Goal: Task Accomplishment & Management: Use online tool/utility

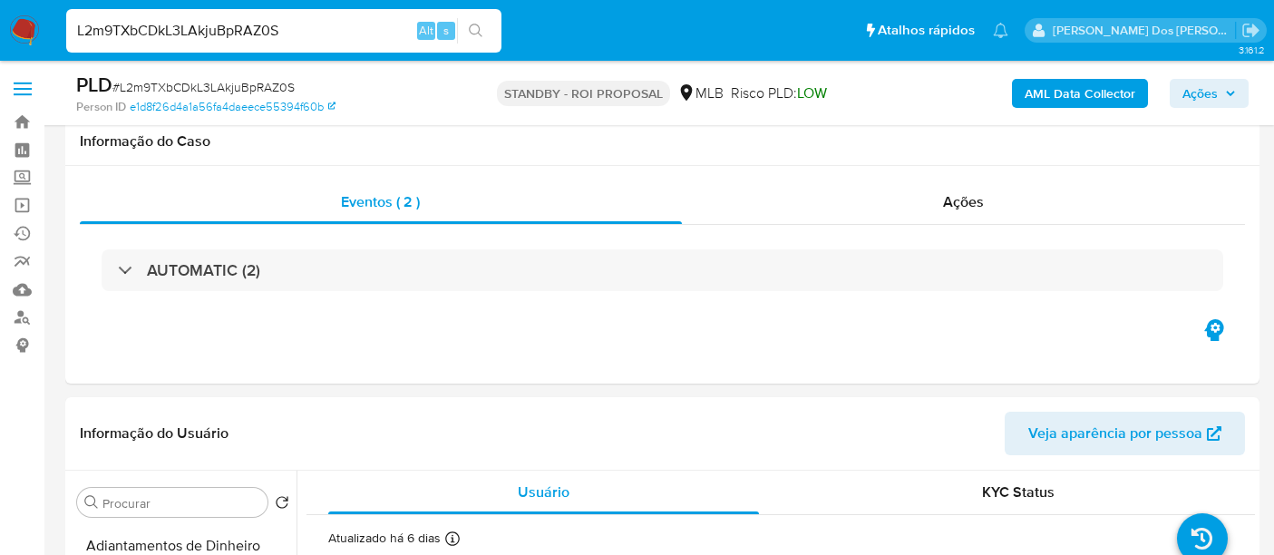
select select "10"
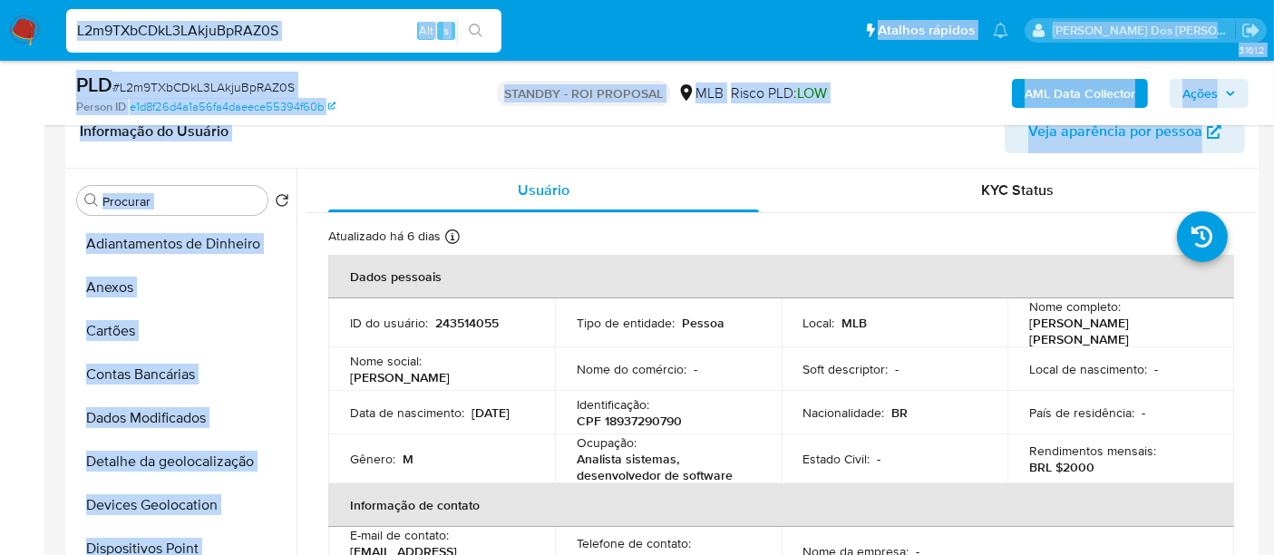
scroll to position [805, 0]
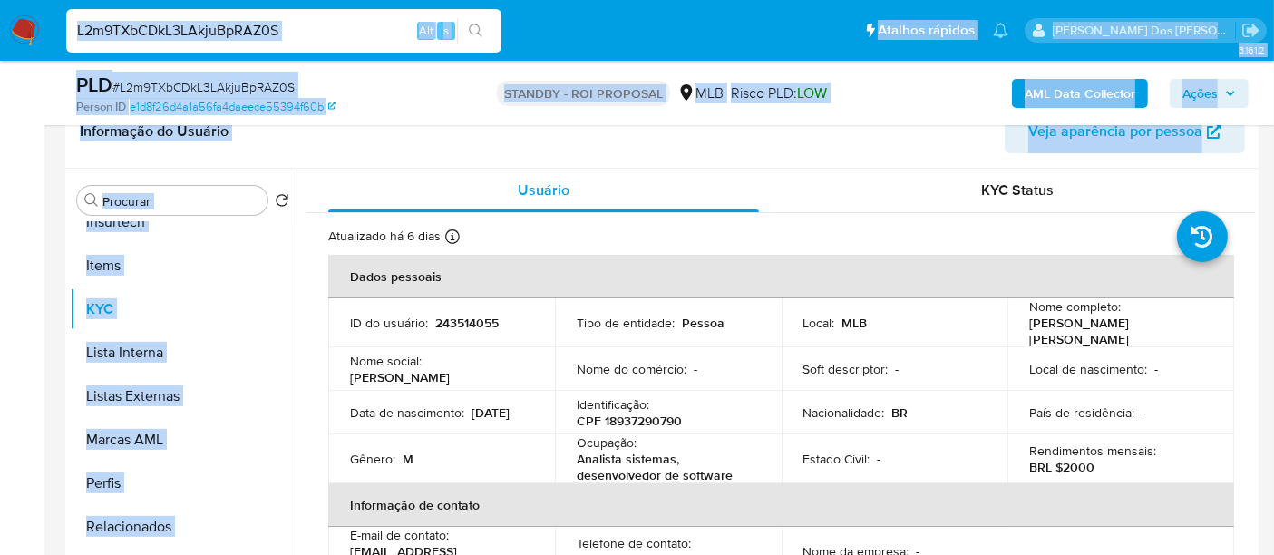
click at [23, 30] on img at bounding box center [24, 30] width 31 height 31
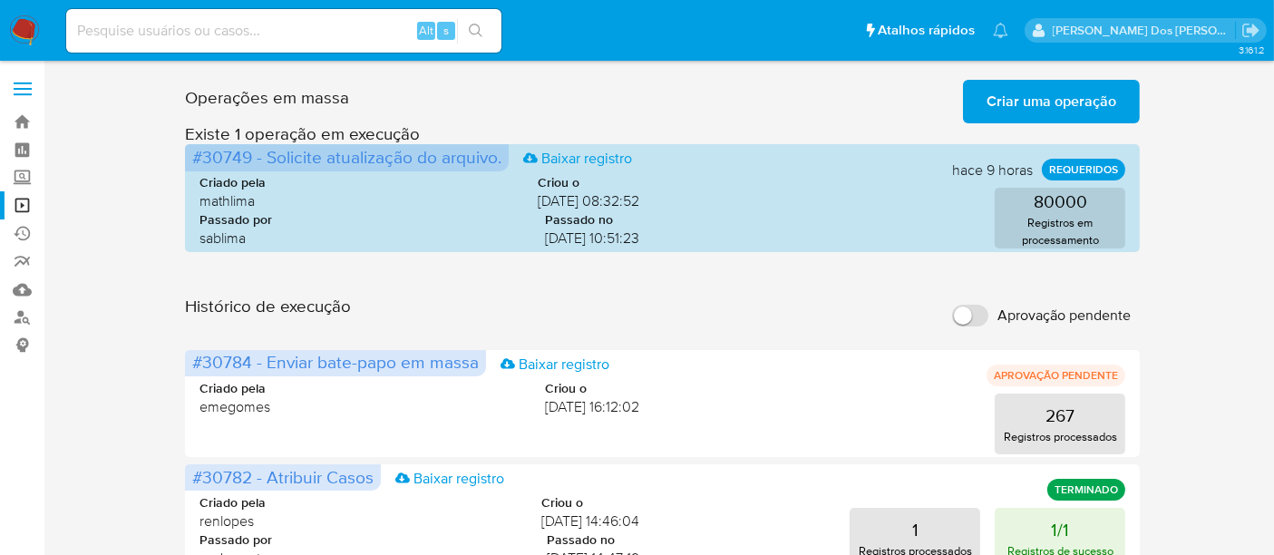
click at [1052, 105] on span "Criar uma operação" at bounding box center [1051, 102] width 130 height 40
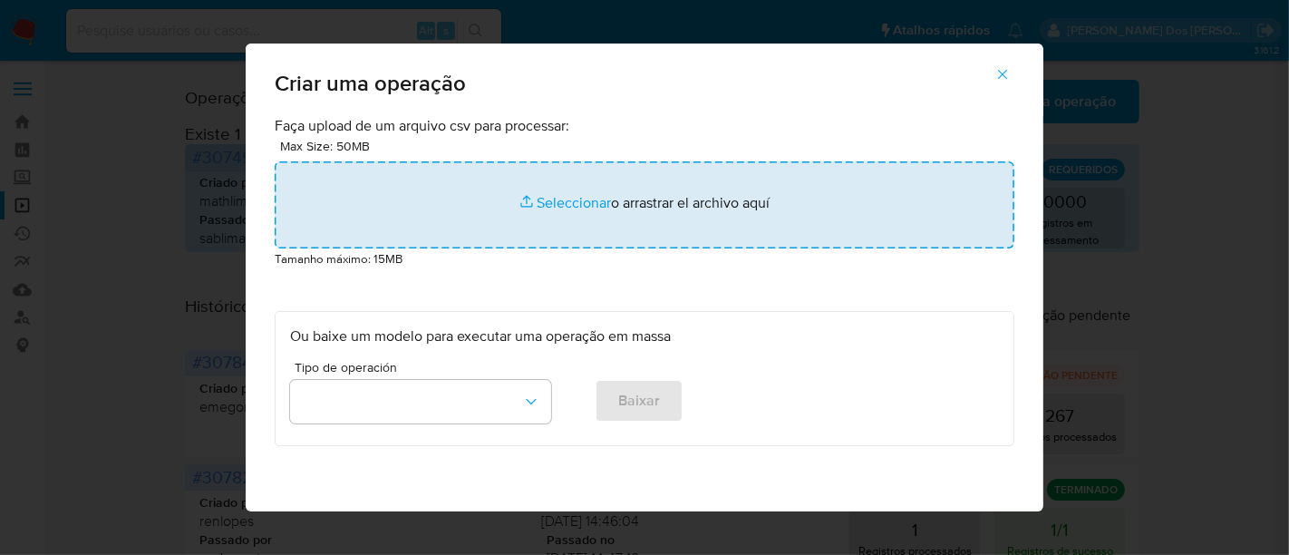
click at [552, 210] on input "file" at bounding box center [645, 204] width 740 height 87
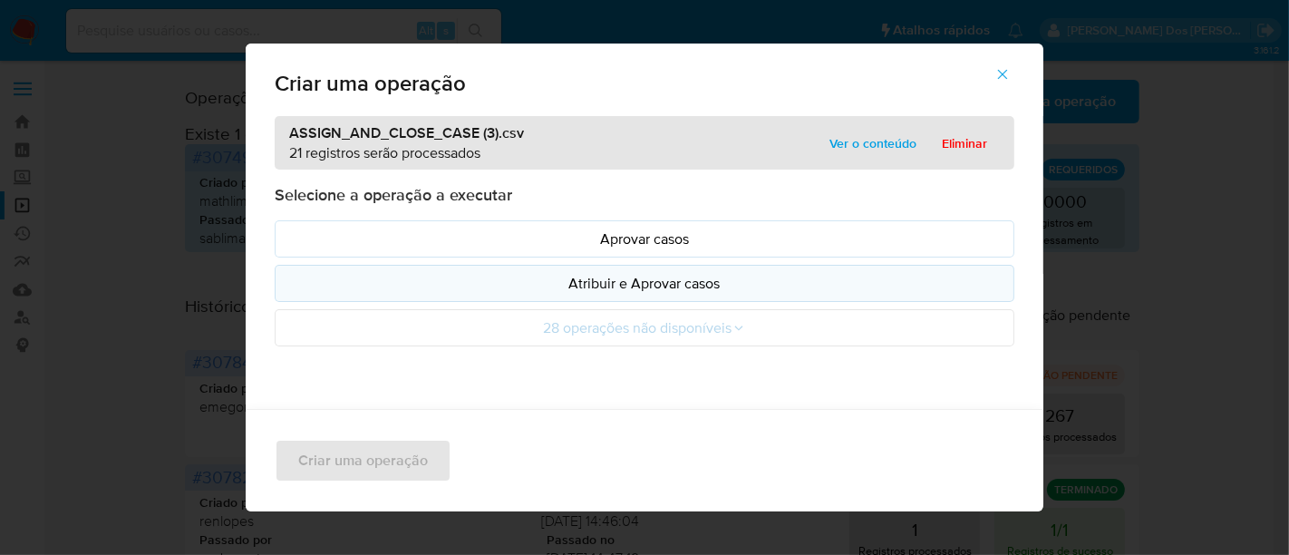
click at [530, 283] on p "Atribuir e Aprovar casos" at bounding box center [644, 283] width 709 height 21
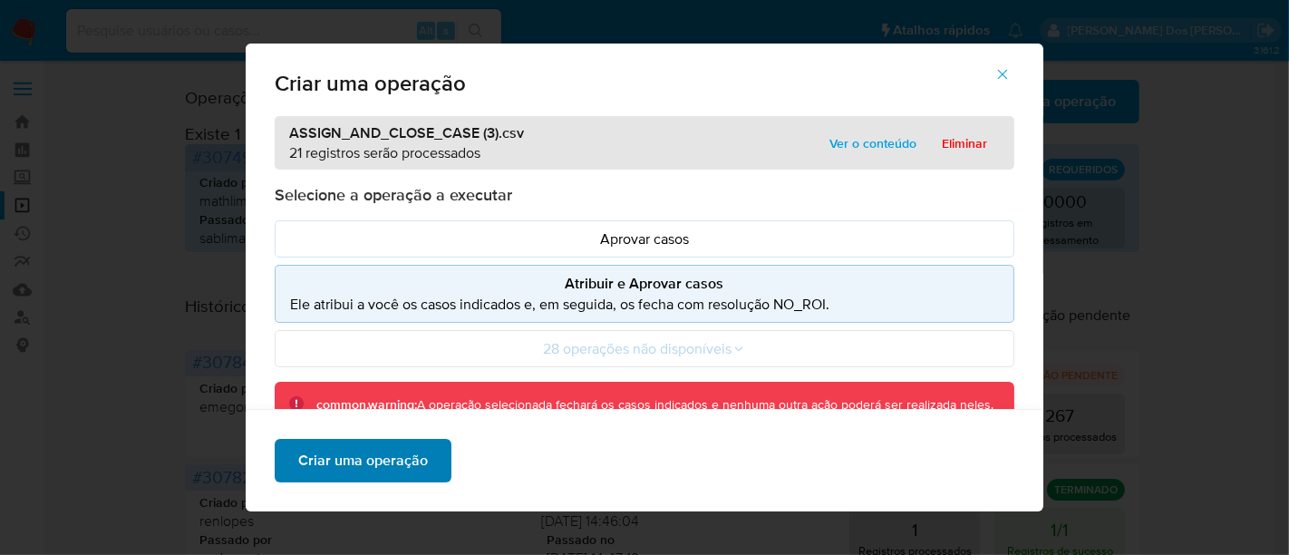
click at [405, 460] on span "Criar uma operação" at bounding box center [363, 461] width 130 height 40
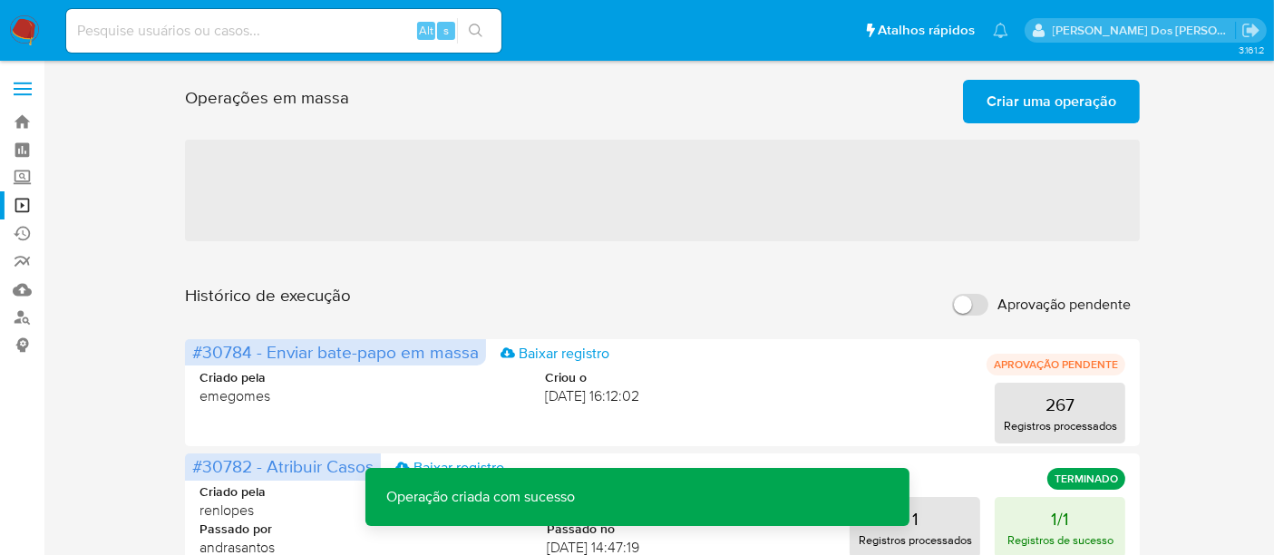
click at [1052, 103] on span "Criar uma operação" at bounding box center [1051, 102] width 130 height 40
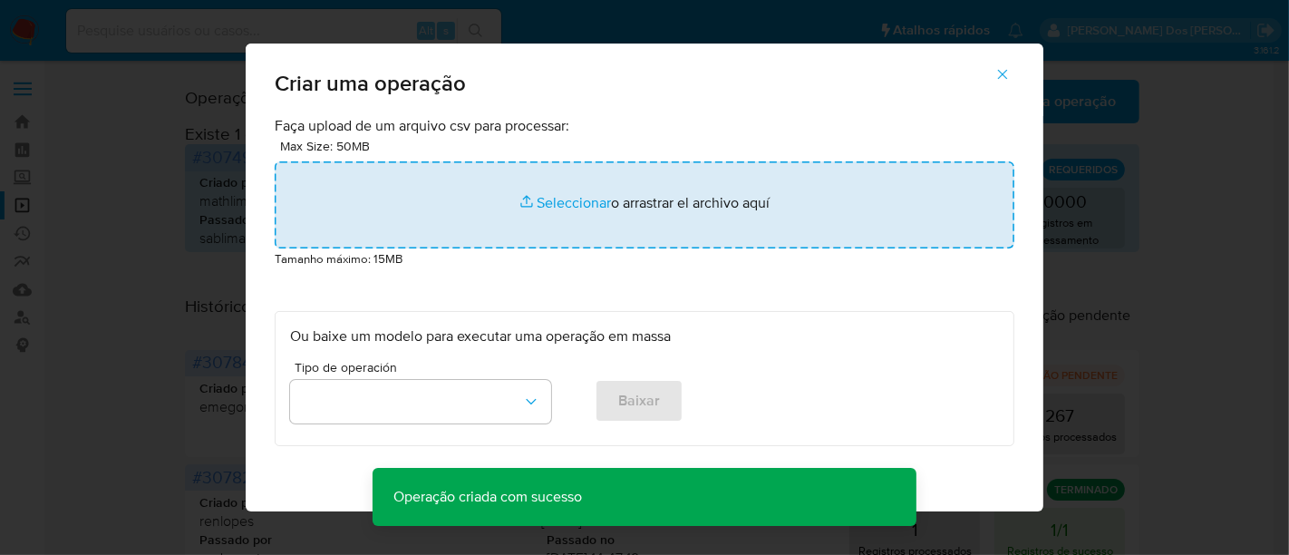
click at [561, 200] on input "file" at bounding box center [645, 204] width 740 height 87
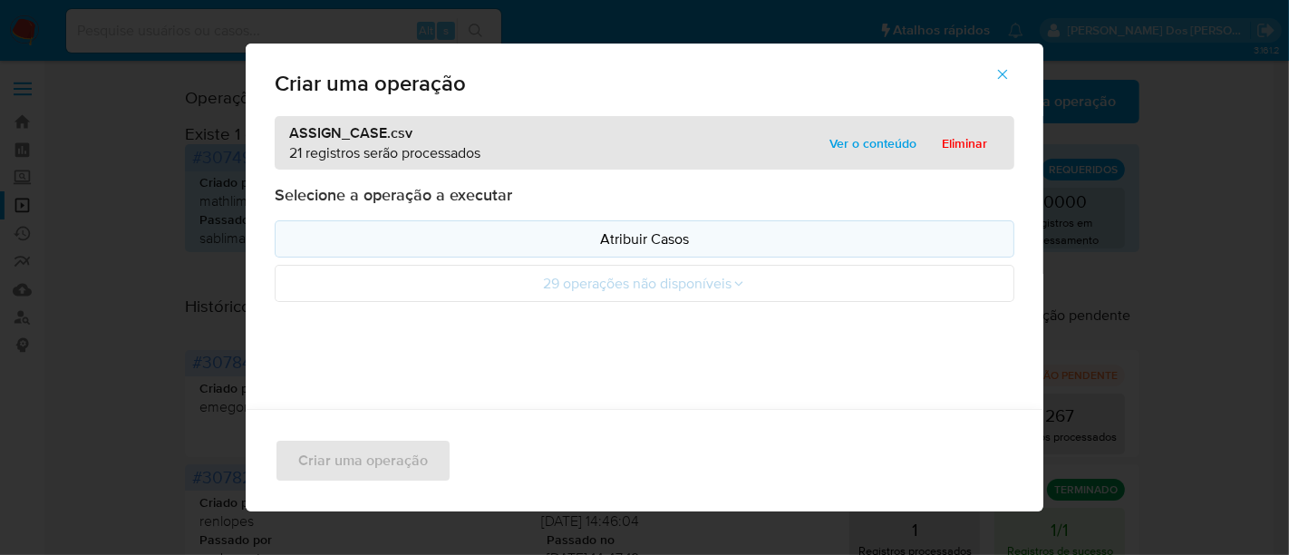
drag, startPoint x: 561, startPoint y: 200, endPoint x: 557, endPoint y: 245, distance: 44.7
click at [557, 245] on p "Atribuir Casos" at bounding box center [644, 238] width 709 height 21
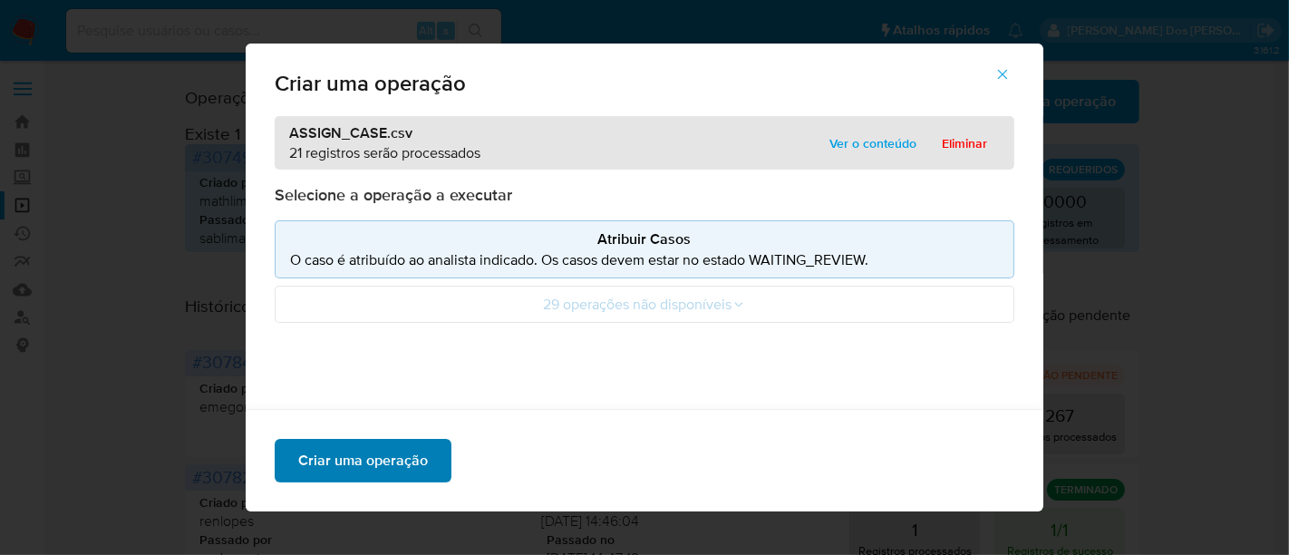
click at [399, 467] on span "Criar uma operação" at bounding box center [363, 461] width 130 height 40
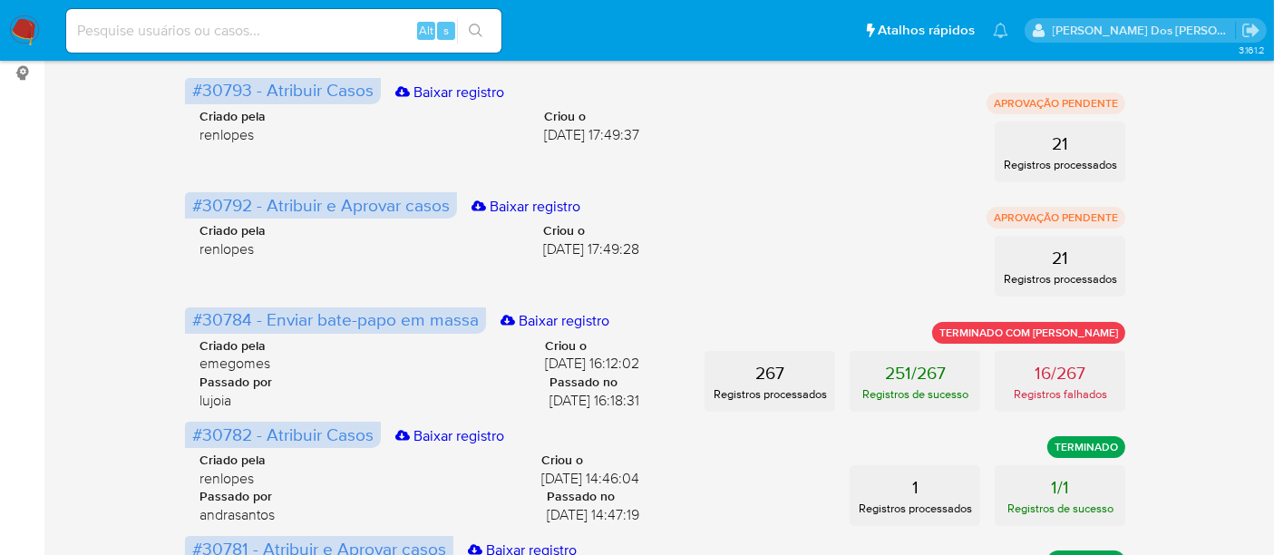
scroll to position [302, 0]
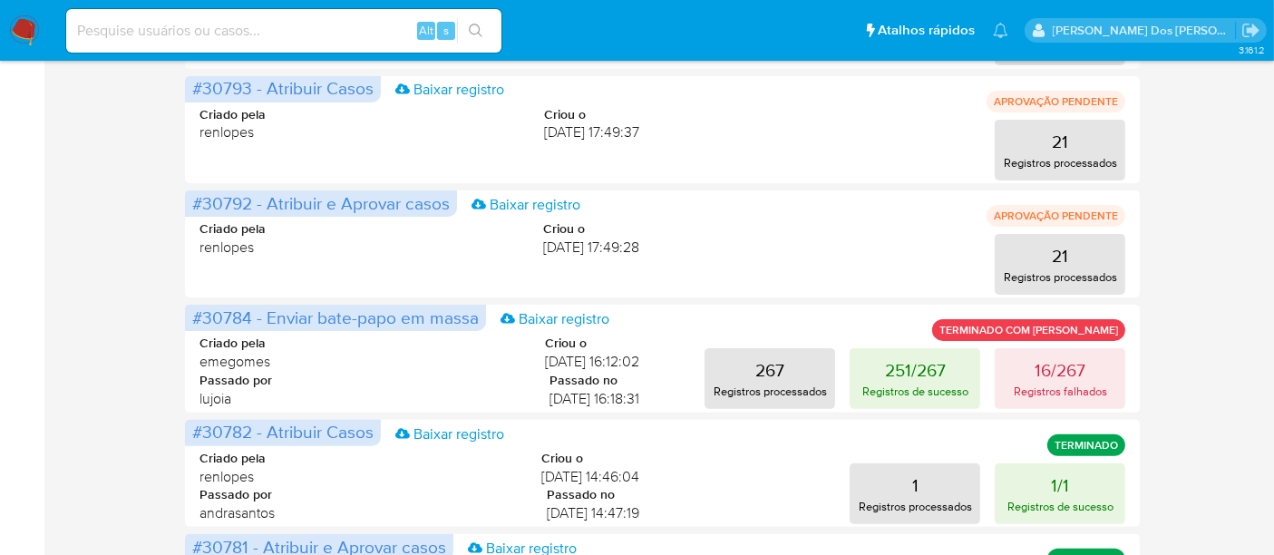
scroll to position [201, 0]
